Goal: Find specific page/section: Find specific page/section

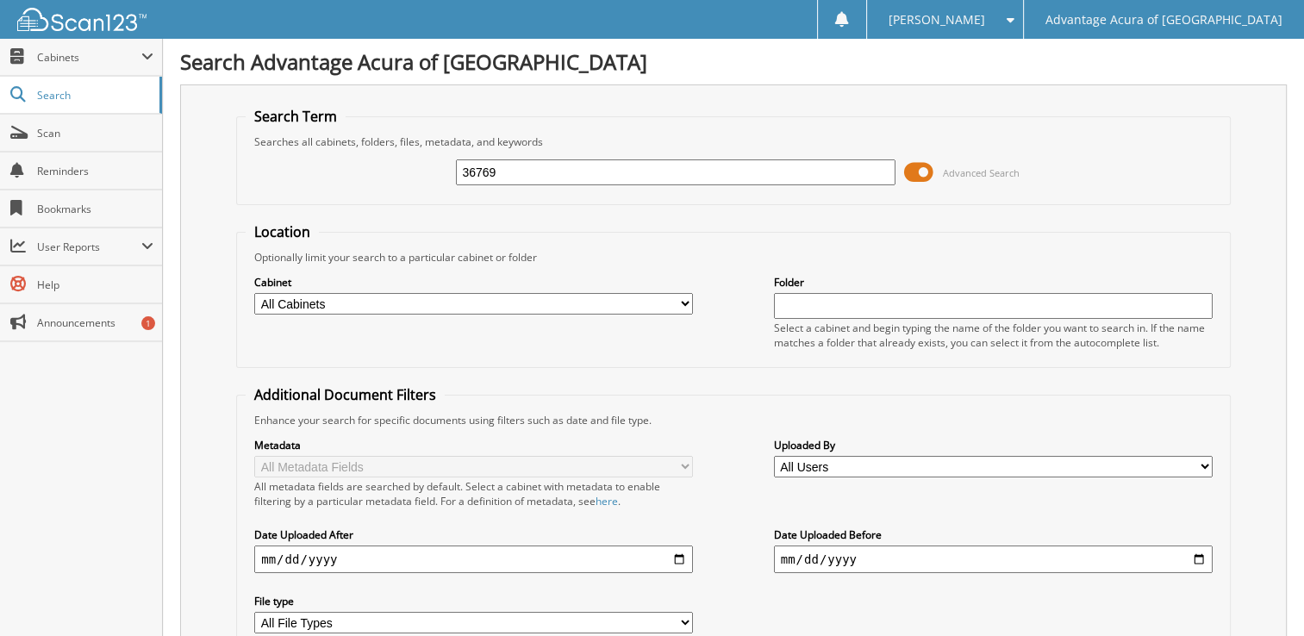
type input "36769"
click at [928, 166] on span at bounding box center [918, 172] width 29 height 26
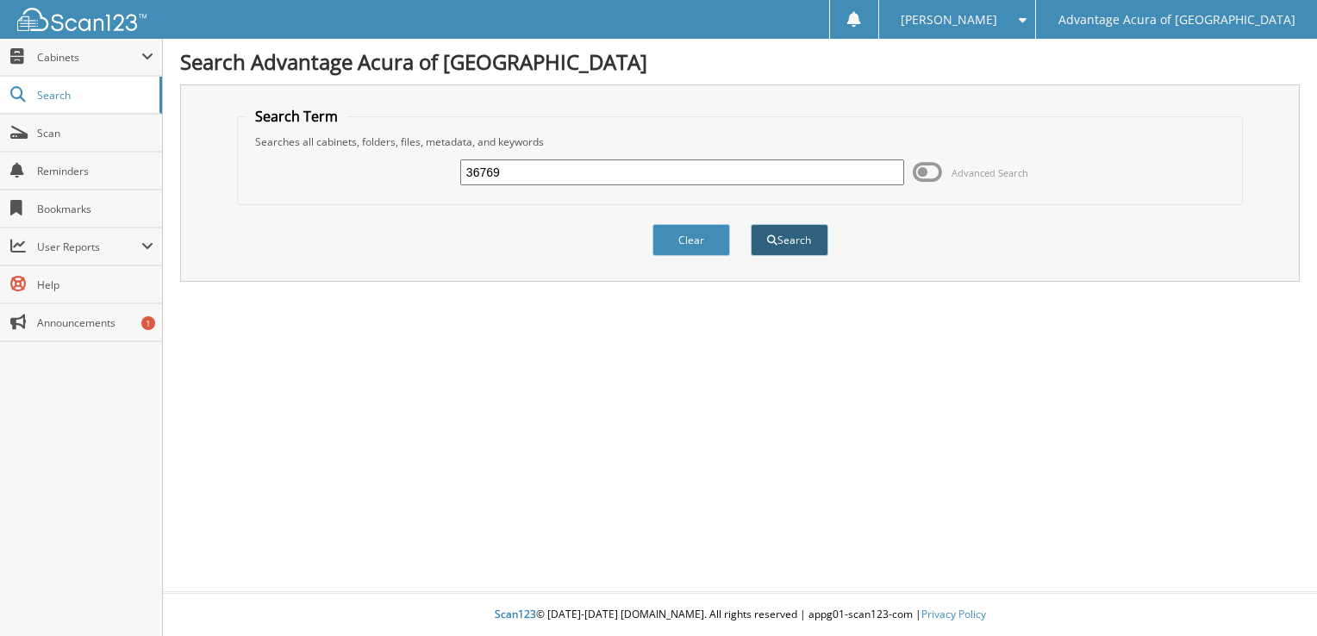
click at [804, 239] on button "Search" at bounding box center [790, 240] width 78 height 32
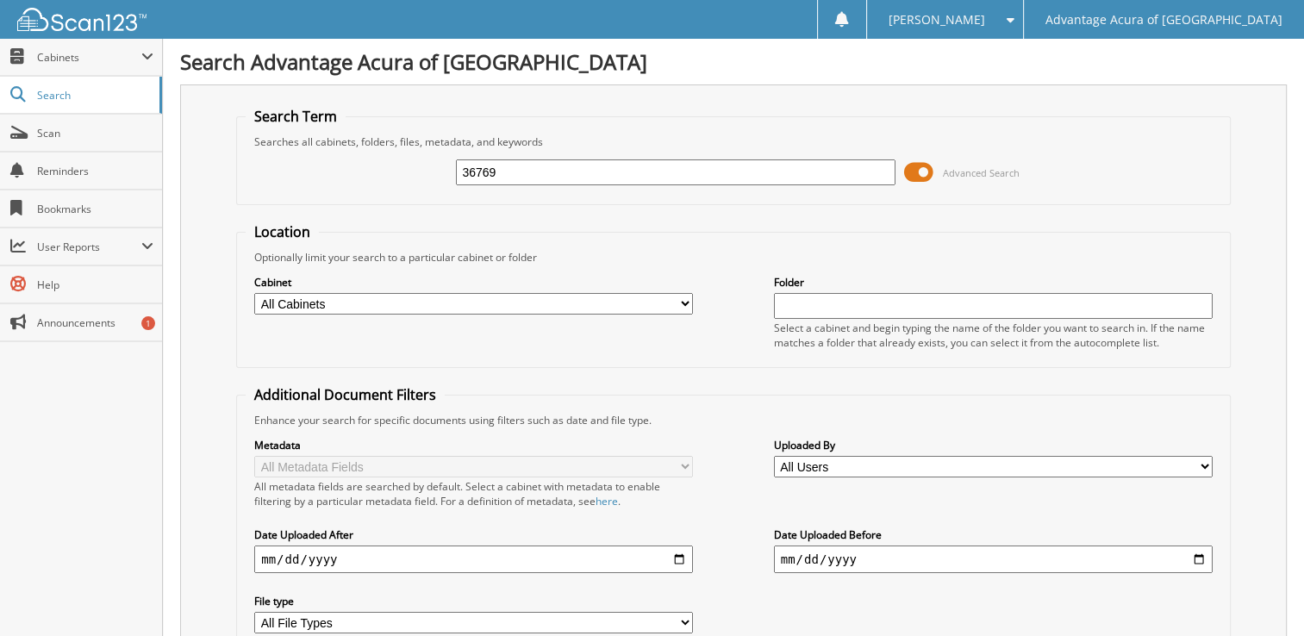
click at [926, 174] on span at bounding box center [918, 172] width 29 height 26
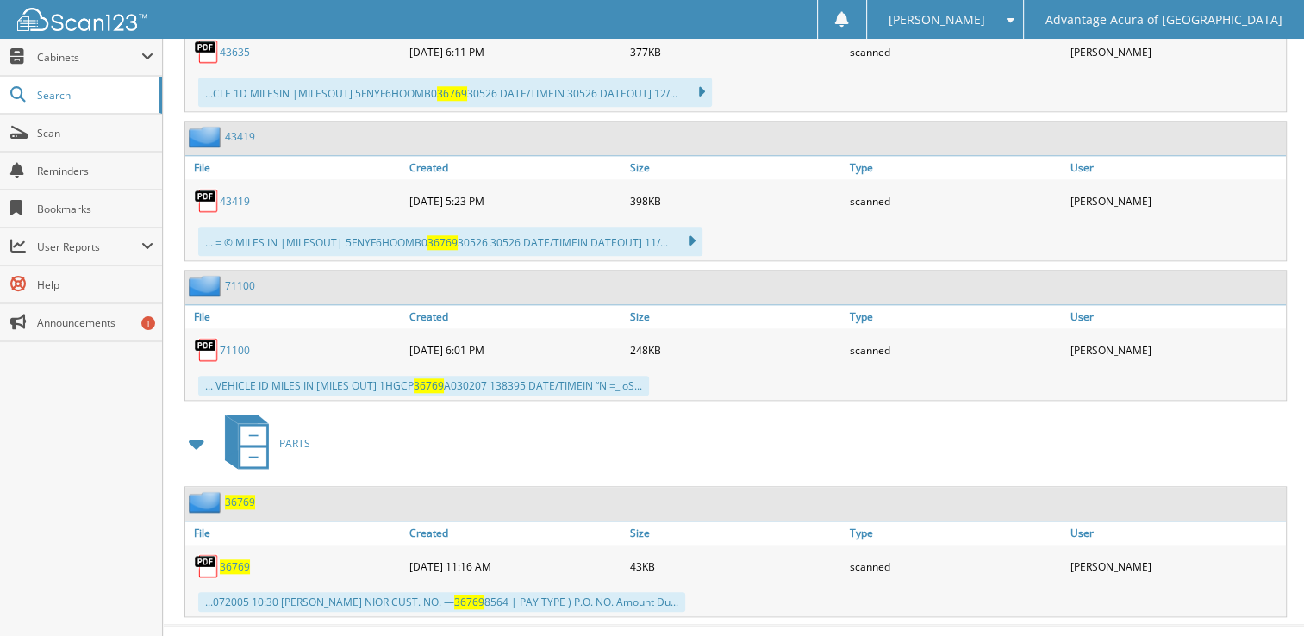
scroll to position [1731, 0]
click at [231, 559] on span "36769" at bounding box center [235, 566] width 30 height 15
